Goal: Task Accomplishment & Management: Complete application form

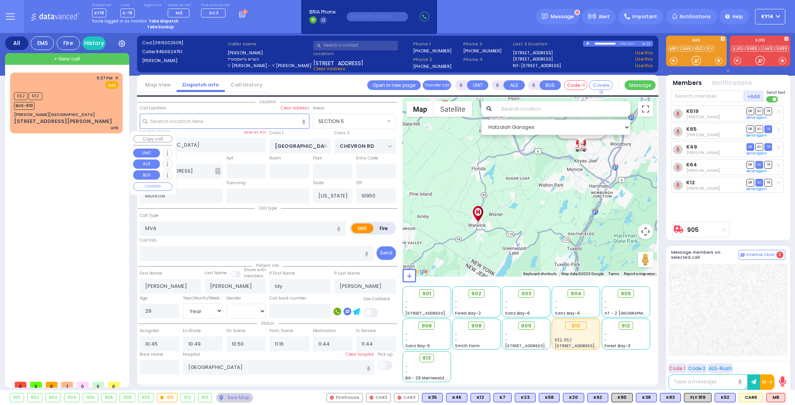
select select "SECTION 5"
select select "Year"
select select "[DEMOGRAPHIC_DATA]"
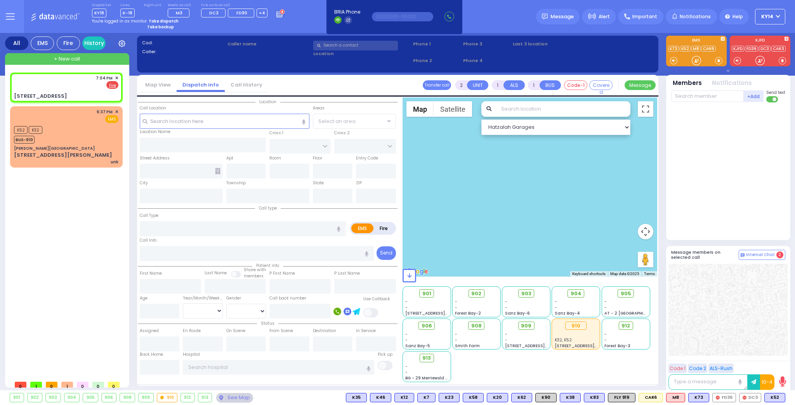
select select
radio input "false"
radio input "true"
select select
type input "19:04"
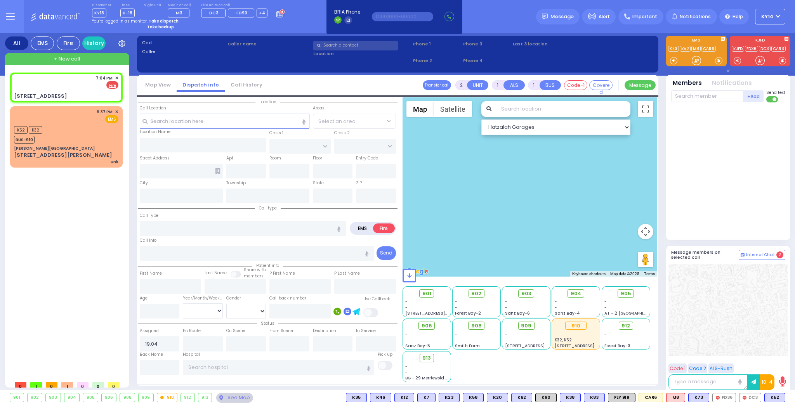
select select "Hatzalah Garages"
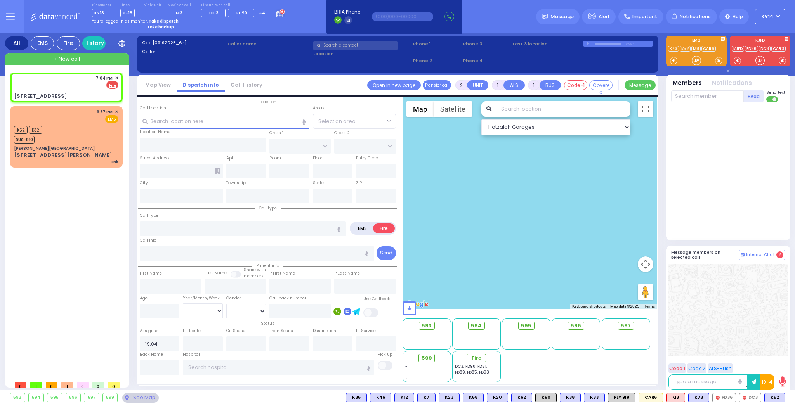
type input "ACRES RD"
type input "[STREET_ADDRESS]"
type input "MONROE"
type input "[US_STATE]"
type input "10950"
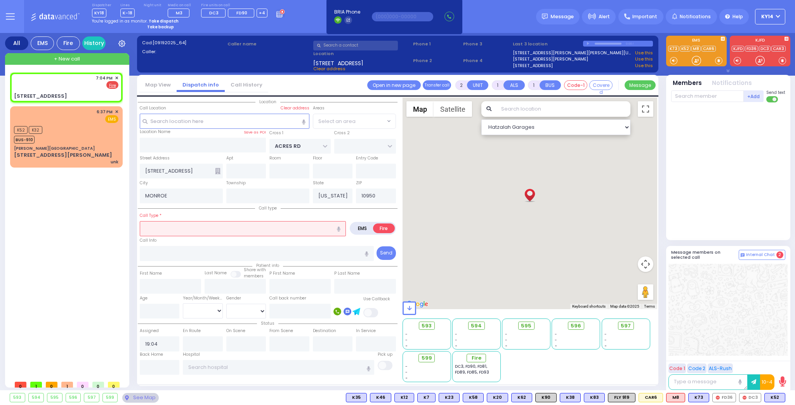
select select "PALM TREE"
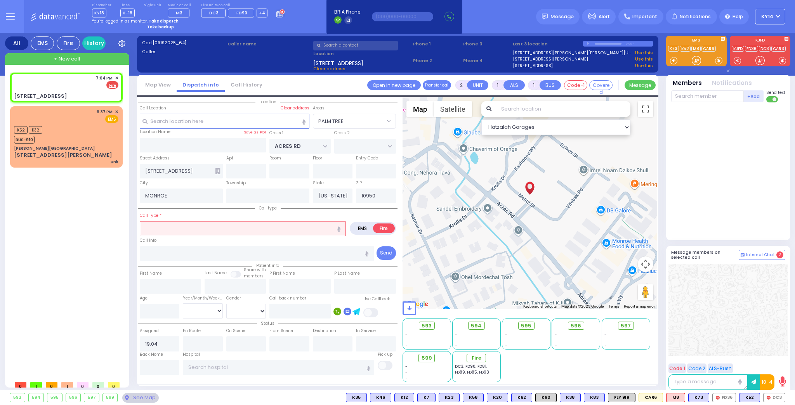
select select
radio input "true"
select select
select select "Hatzalah Garages"
select select "PALM TREE"
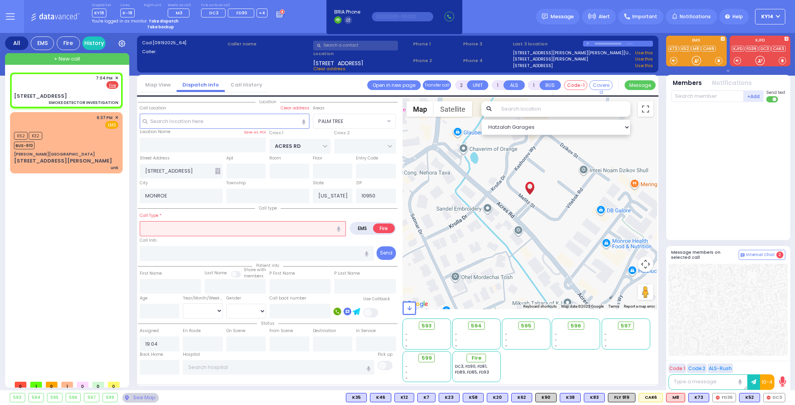
select select
type input "SMOKE DETECTOR INVESTIGATION"
radio input "true"
select select
select select "Hatzalah Garages"
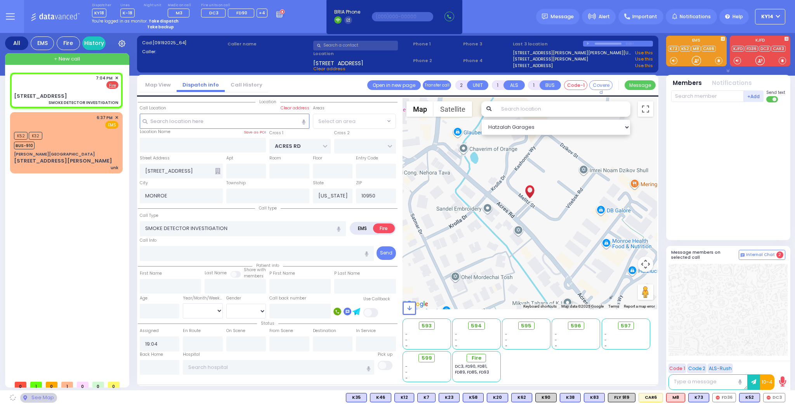
select select "PALM TREE"
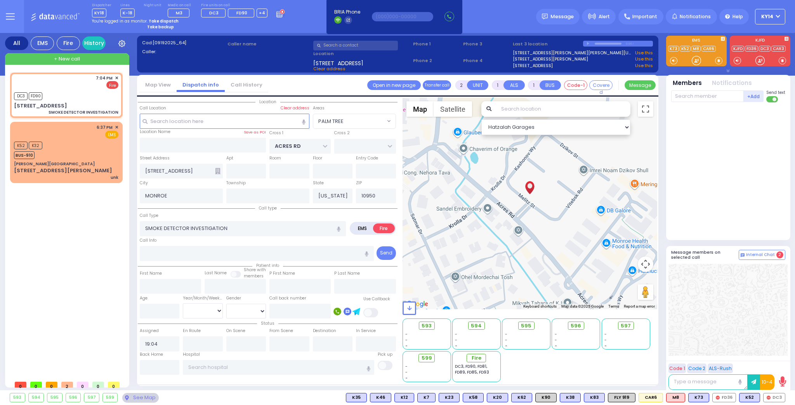
select select
radio input "true"
select select
type input "19:05"
select select "Hatzalah Garages"
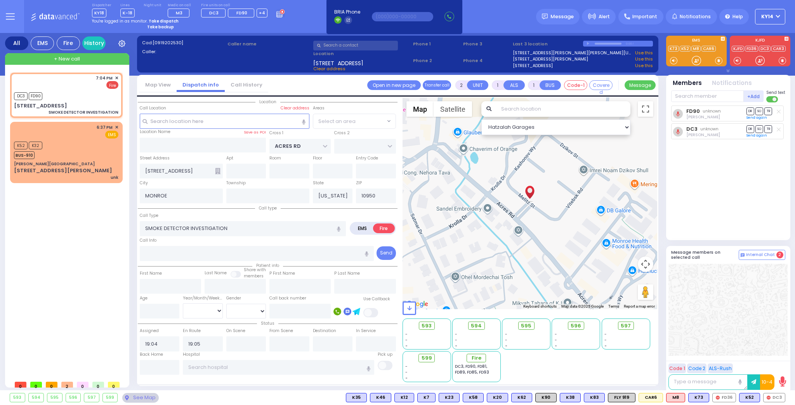
select select
radio input "true"
select select
select select "Hatzalah Garages"
select select "PALM TREE"
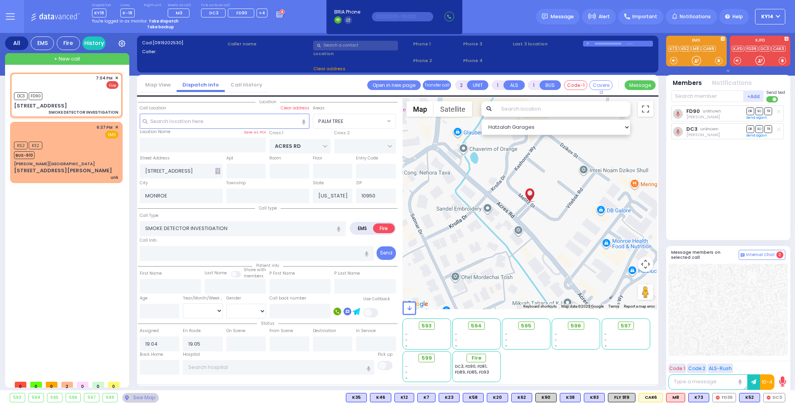
select select
radio input "true"
select select
select select "Hatzalah Garages"
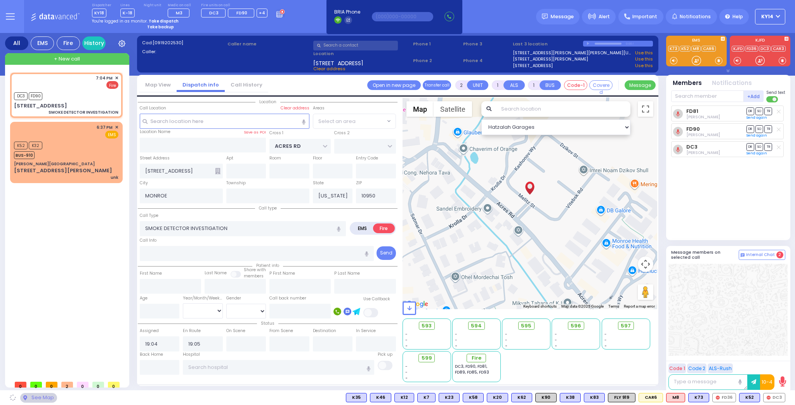
select select "PALM TREE"
select select
radio input "true"
select select
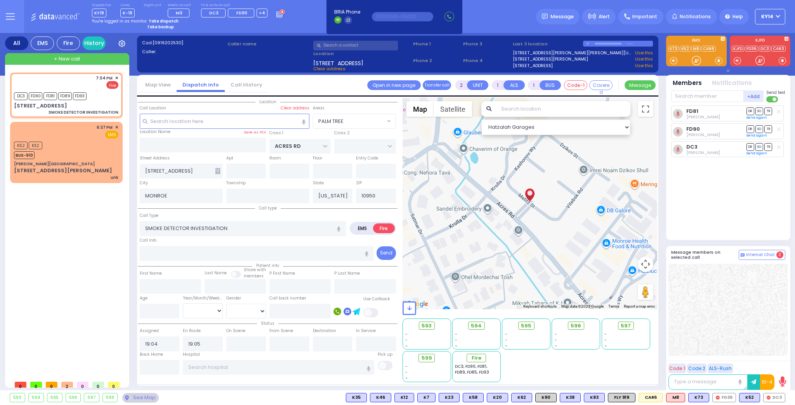
select select "Hatzalah Garages"
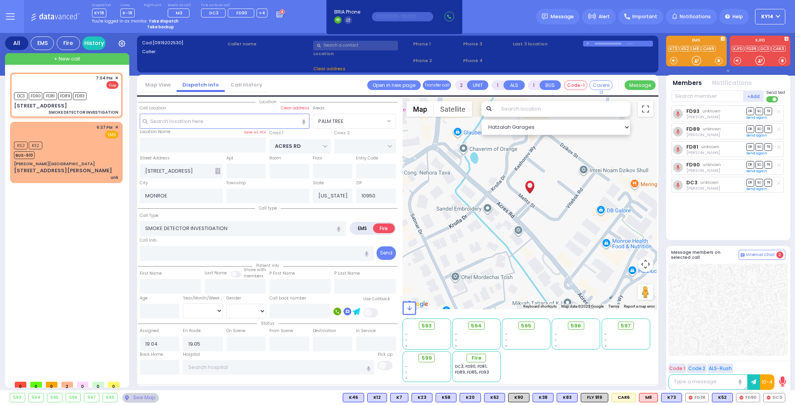
select select
radio input "true"
select select
select select "Hatzalah Garages"
select select
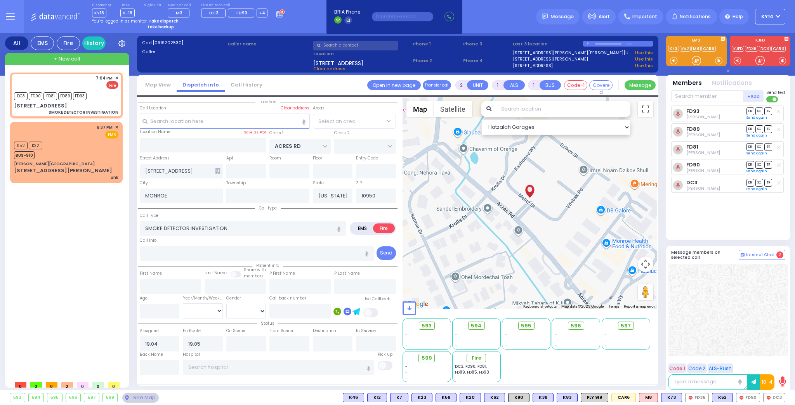
radio input "true"
select select
select select "Hatzalah Garages"
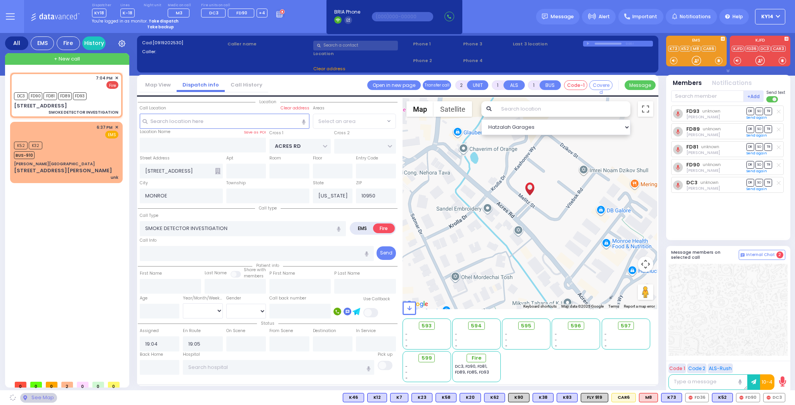
select select "PALM TREE"
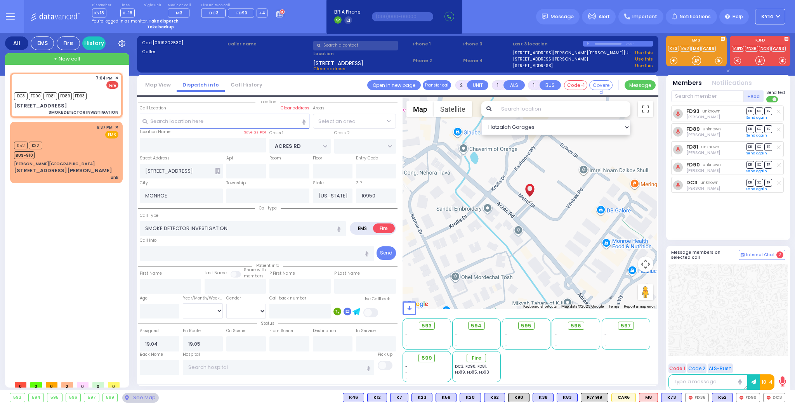
select select "PALM TREE"
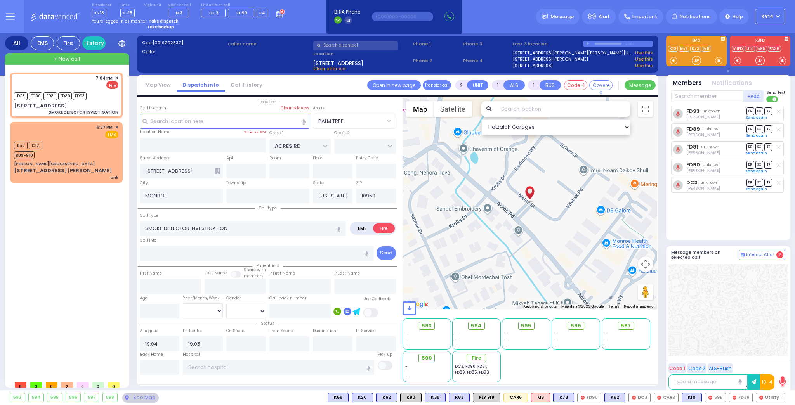
select select
radio input "true"
select select
select select "Hatzalah Garages"
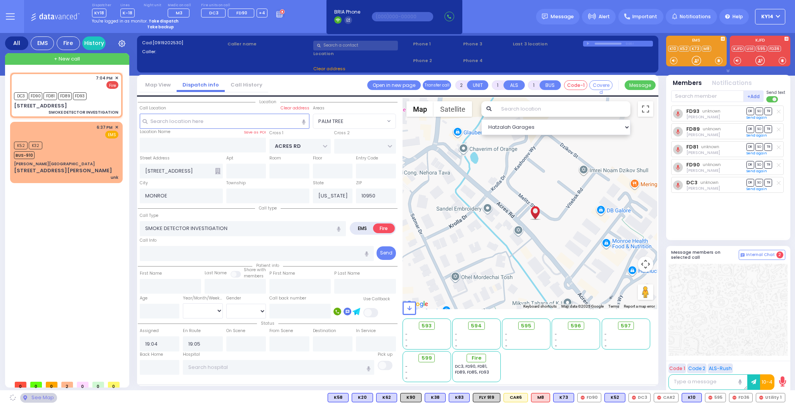
type input "204"
select select "PALM TREE"
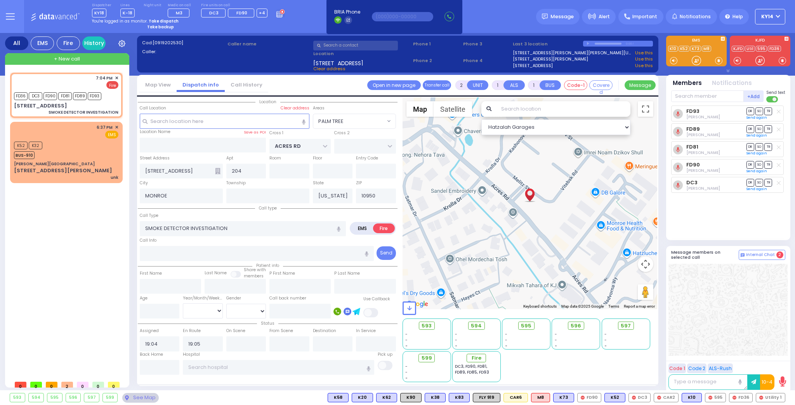
select select
radio input "true"
select select
select select "Hatzalah Garages"
select select "PALM TREE"
